Goal: Navigation & Orientation: Understand site structure

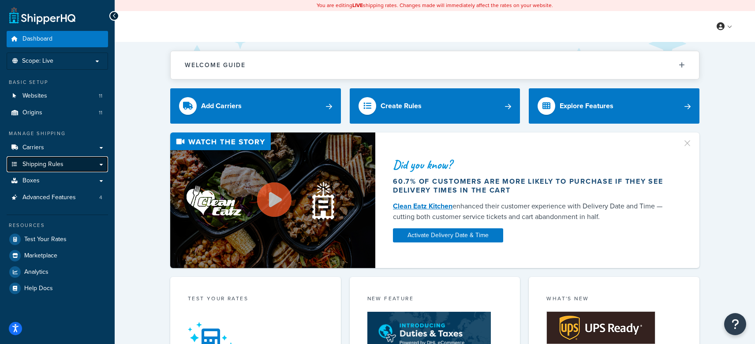
click at [101, 162] on link "Shipping Rules" at bounding box center [57, 164] width 101 height 16
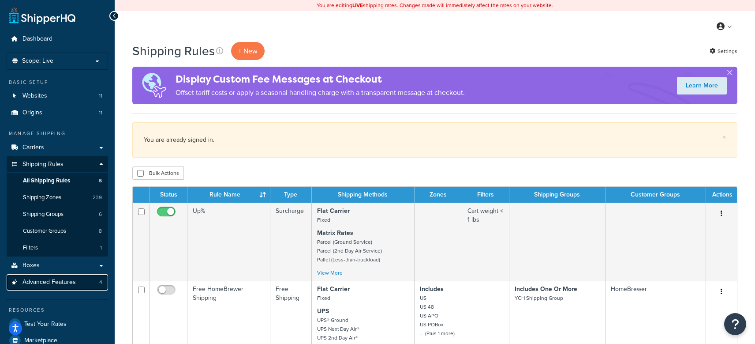
click at [49, 287] on link "Advanced Features 4" at bounding box center [57, 282] width 101 height 16
